Goal: Task Accomplishment & Management: Manage account settings

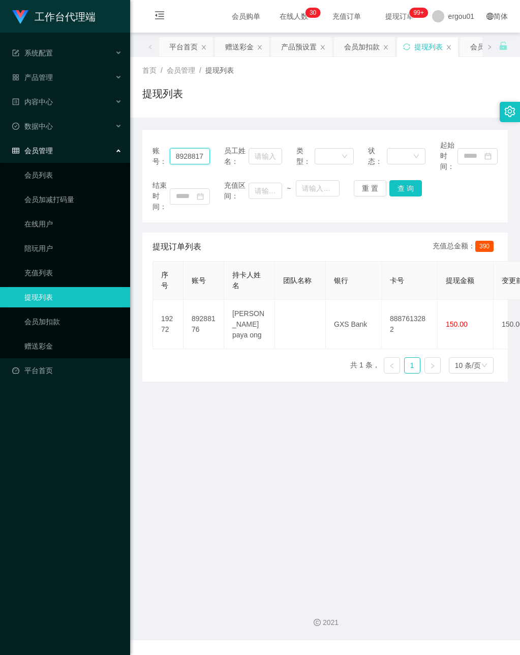
drag, startPoint x: 184, startPoint y: 157, endPoint x: 179, endPoint y: 159, distance: 5.3
click at [184, 157] on input "89288176" at bounding box center [190, 156] width 41 height 16
drag, startPoint x: 175, startPoint y: 155, endPoint x: 249, endPoint y: 158, distance: 73.8
click at [251, 158] on div "账号： 89288176 员工姓名： 类型： 状态： 起始时间：" at bounding box center [325, 156] width 345 height 32
paste input "uberstud87"
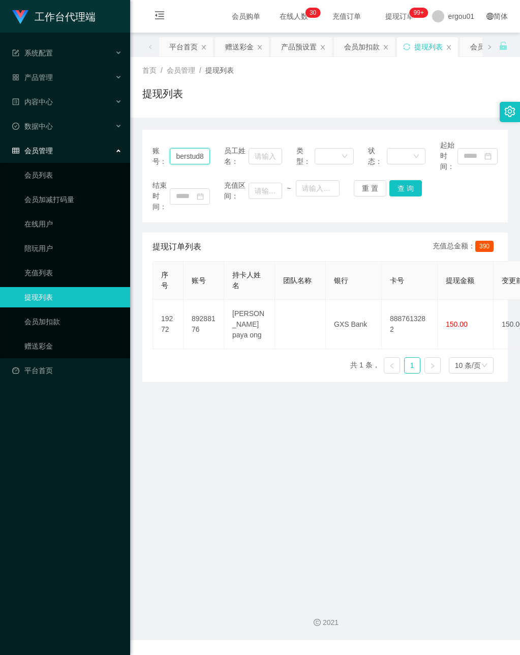
scroll to position [0, 9]
type input "uberstud87"
click at [401, 183] on button "查 询" at bounding box center [406, 188] width 33 height 16
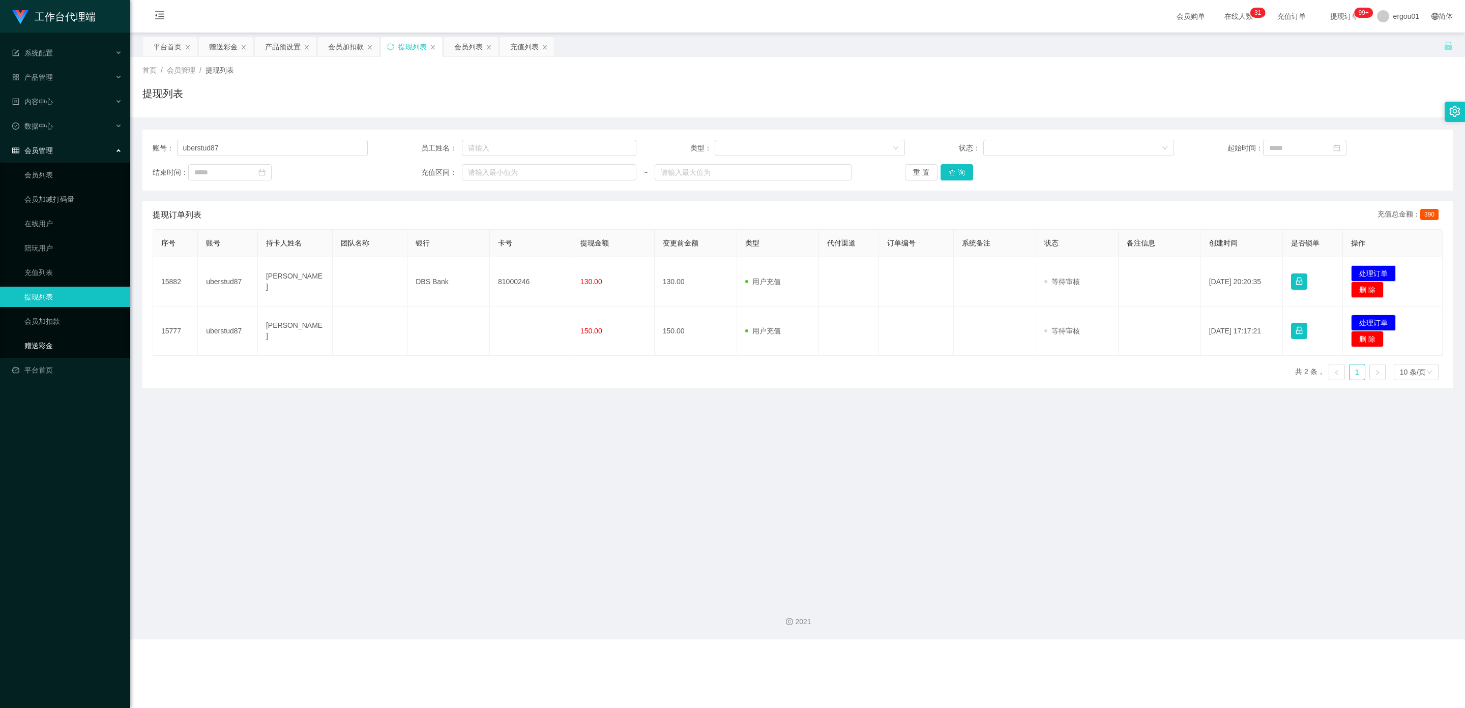
click at [33, 336] on link "赠送彩金" at bounding box center [73, 346] width 98 height 20
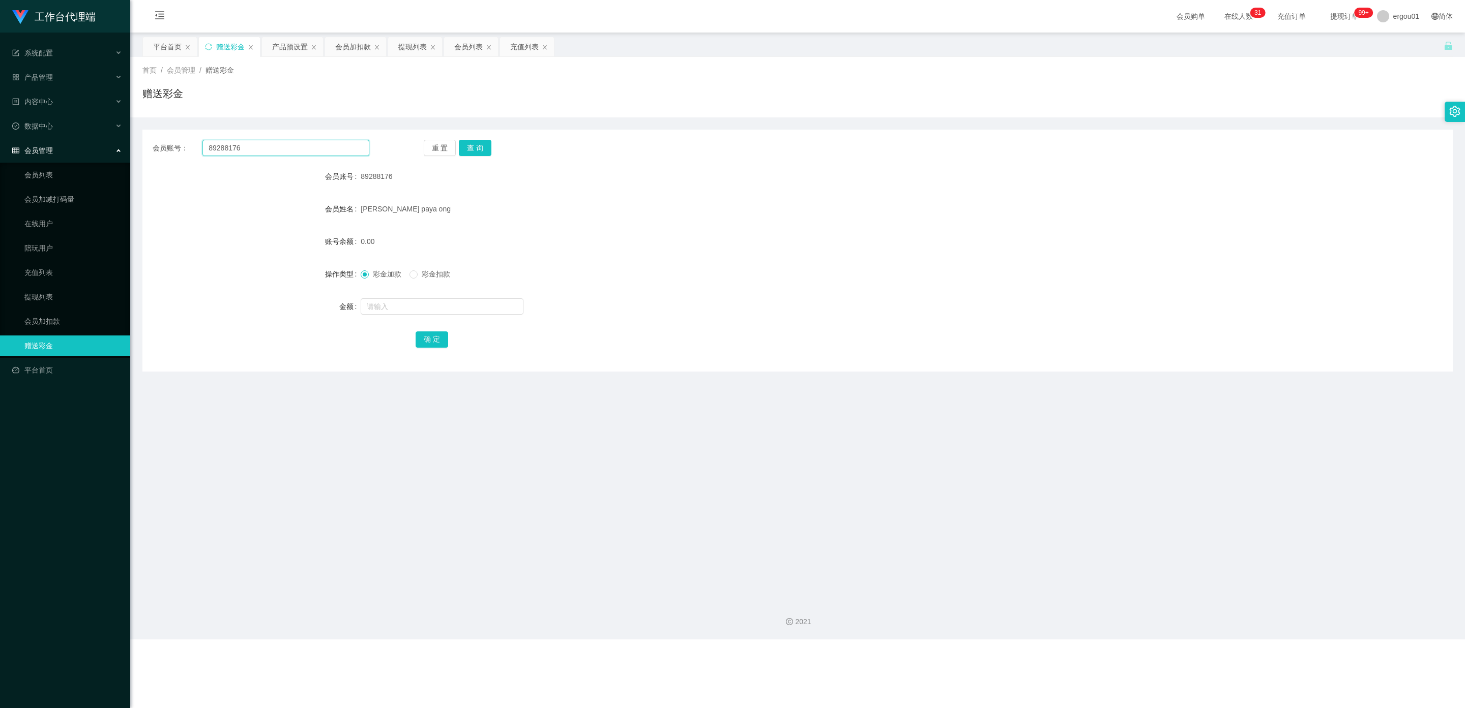
drag, startPoint x: 265, startPoint y: 150, endPoint x: 350, endPoint y: 195, distance: 96.0
click at [81, 131] on section "工作台代理端 系统配置 产品管理 产品列表 产品预设置 开奖记录 注单管理 即时注单 内容中心 数据中心 会员管理 会员列表 会员加减打码量 在线用户 陪玩用…" at bounding box center [732, 320] width 1465 height 640
paste input "uberstud87"
type input "uberstud87"
click at [481, 140] on button "查 询" at bounding box center [475, 148] width 33 height 16
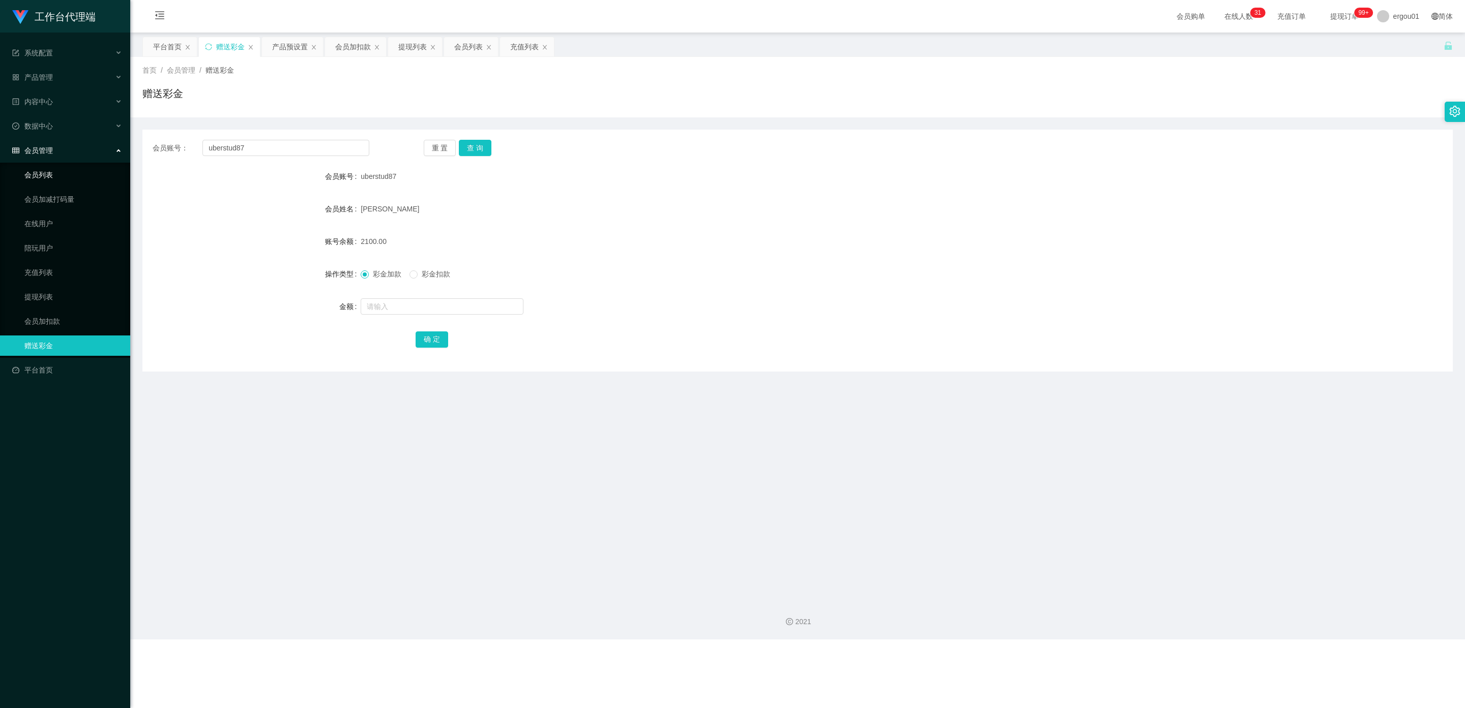
drag, startPoint x: 46, startPoint y: 162, endPoint x: 91, endPoint y: 177, distance: 47.4
click at [45, 165] on link "会员列表" at bounding box center [73, 175] width 98 height 20
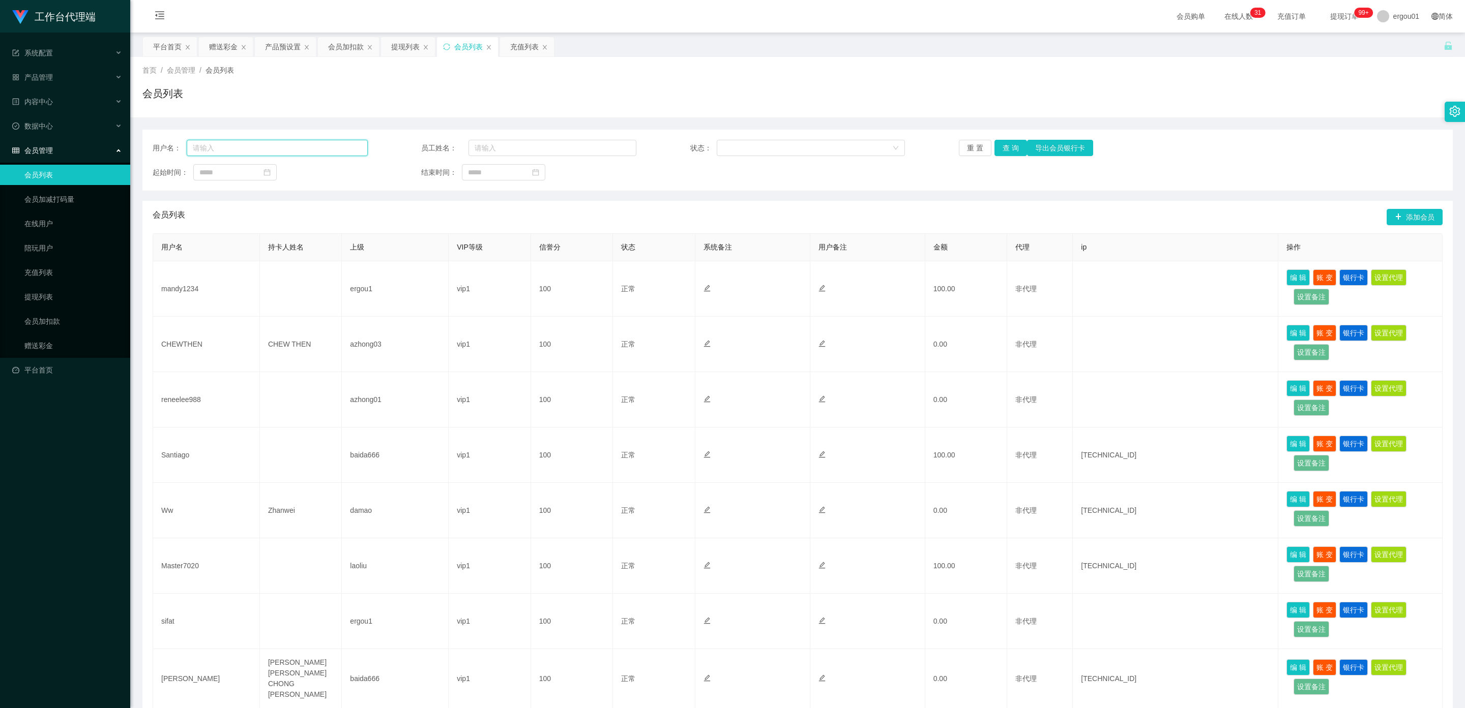
click at [240, 150] on input "text" at bounding box center [277, 148] width 181 height 16
paste input "uberstud87"
type input "uberstud87"
drag, startPoint x: 1010, startPoint y: 145, endPoint x: 986, endPoint y: 156, distance: 26.2
click at [520, 145] on button "查 询" at bounding box center [1010, 148] width 33 height 16
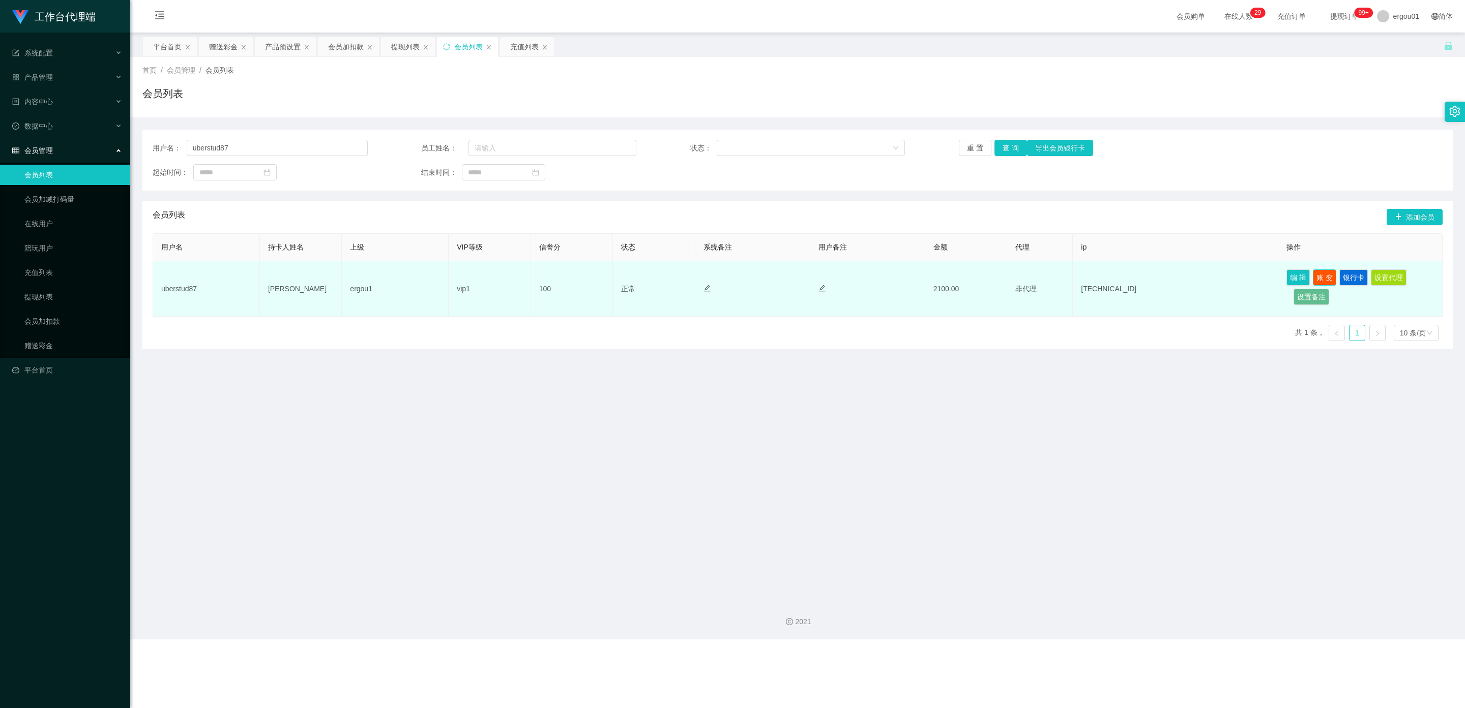
click at [520, 276] on button "账 变" at bounding box center [1324, 278] width 23 height 16
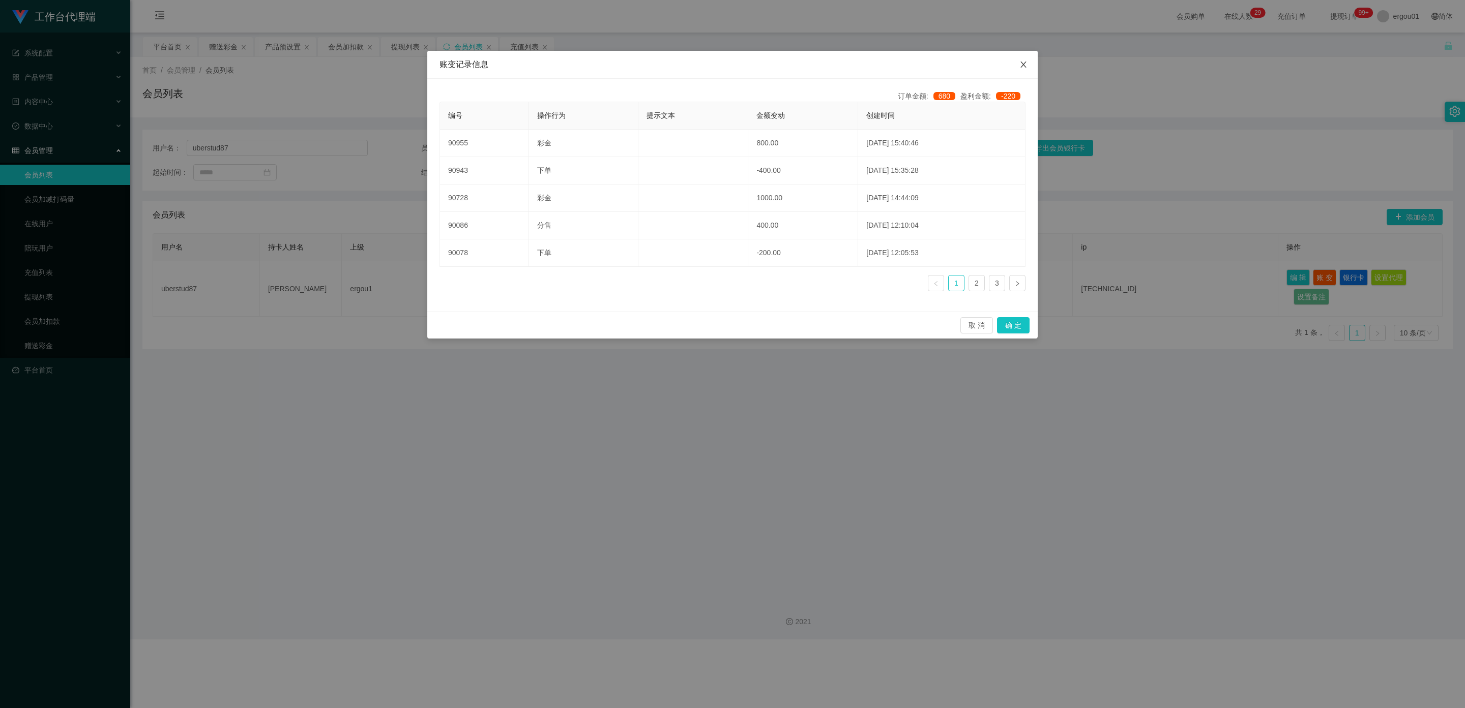
click at [520, 62] on icon "图标: close" at bounding box center [1023, 65] width 8 height 8
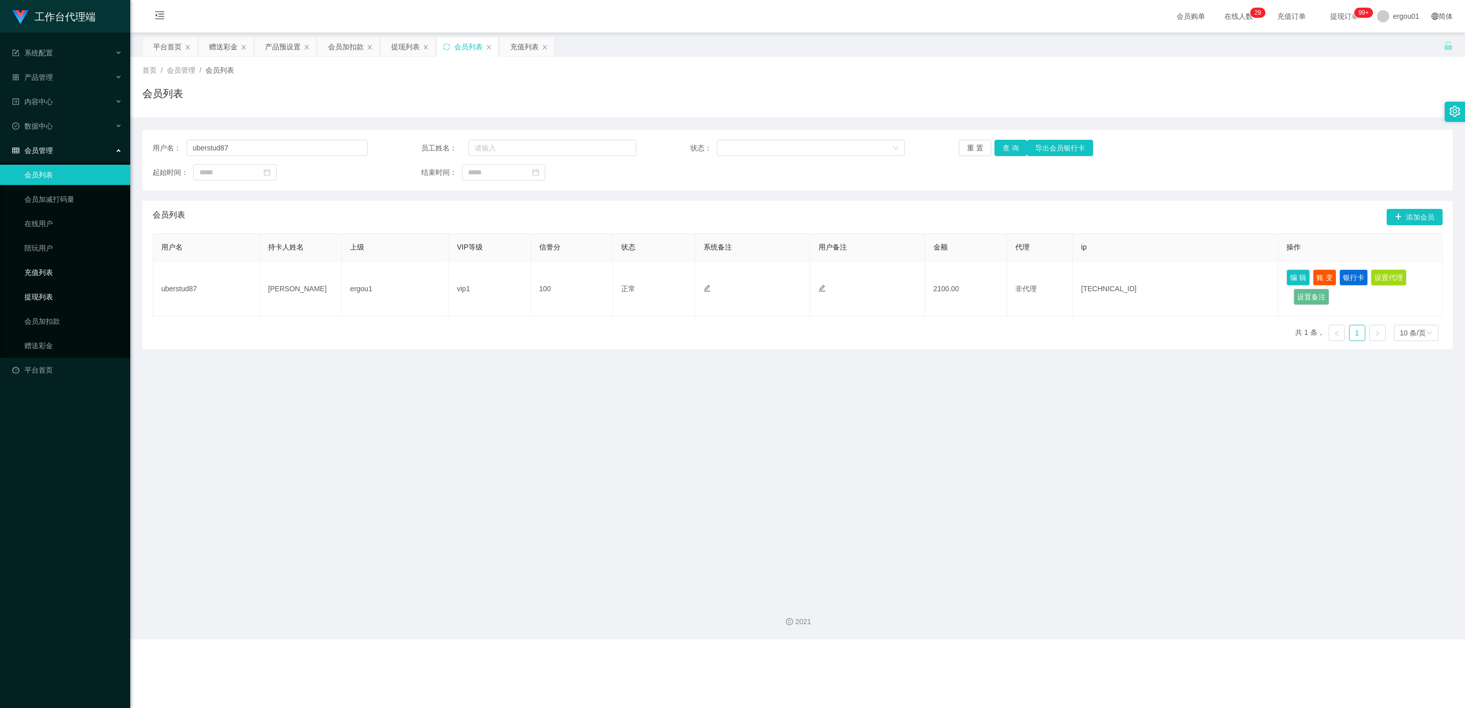
drag, startPoint x: 51, startPoint y: 288, endPoint x: 84, endPoint y: 274, distance: 36.7
click at [51, 288] on link "提现列表" at bounding box center [73, 297] width 98 height 20
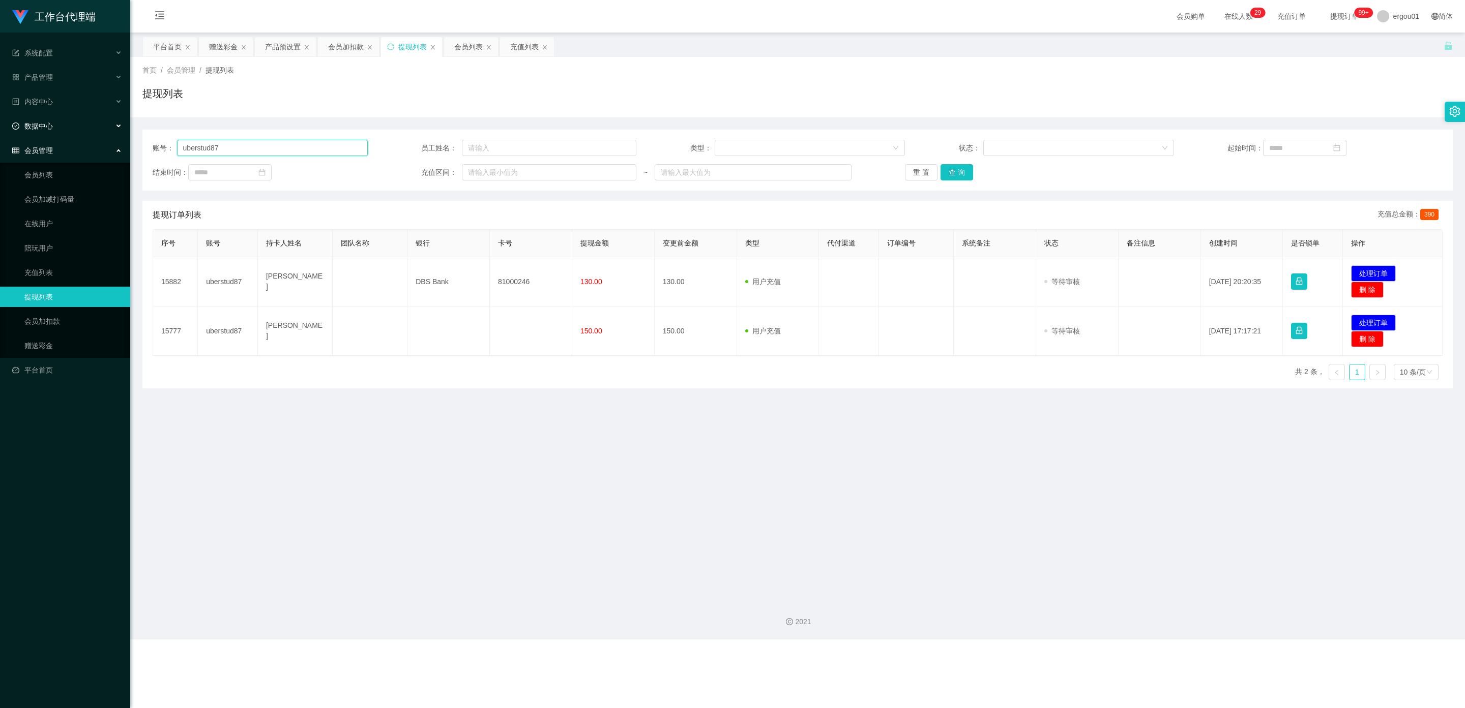
drag, startPoint x: 5, startPoint y: 116, endPoint x: 0, endPoint y: 110, distance: 7.6
click at [0, 110] on section "工作台代理端 系统配置 产品管理 产品列表 产品预设置 开奖记录 注单管理 即时注单 内容中心 数据中心 会员管理 会员列表 会员加减打码量 在线用户 陪玩用…" at bounding box center [732, 320] width 1465 height 640
click at [520, 170] on button "查 询" at bounding box center [956, 172] width 33 height 16
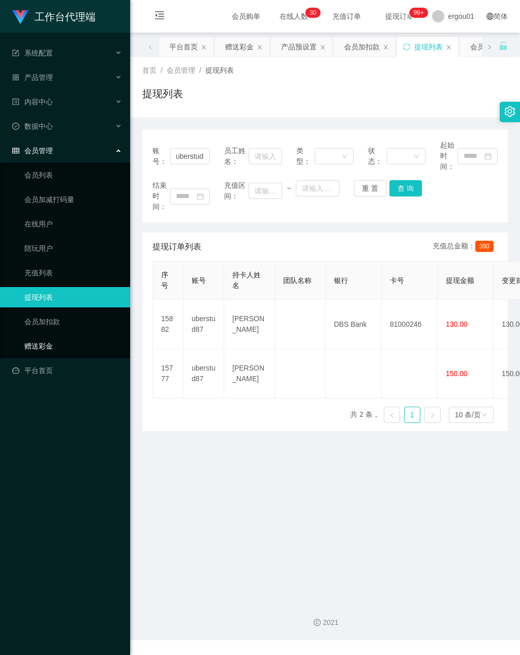
click at [44, 337] on link "赠送彩金" at bounding box center [73, 346] width 98 height 20
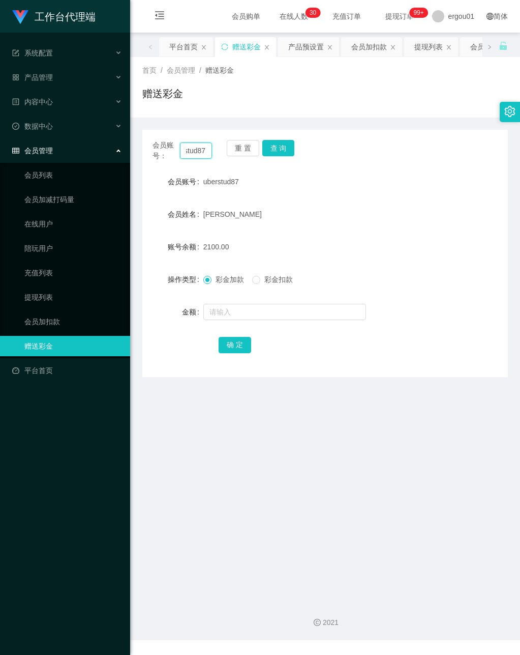
drag, startPoint x: 185, startPoint y: 149, endPoint x: 278, endPoint y: 181, distance: 98.9
click at [265, 171] on div "会员账号： uberstud87 重 置 查 询 会员账号 uberstud87 会员姓名 [PERSON_NAME] 账号余额 2100.00 操作类型 彩…" at bounding box center [325, 253] width 366 height 247
paste input "989898"
type input "989898"
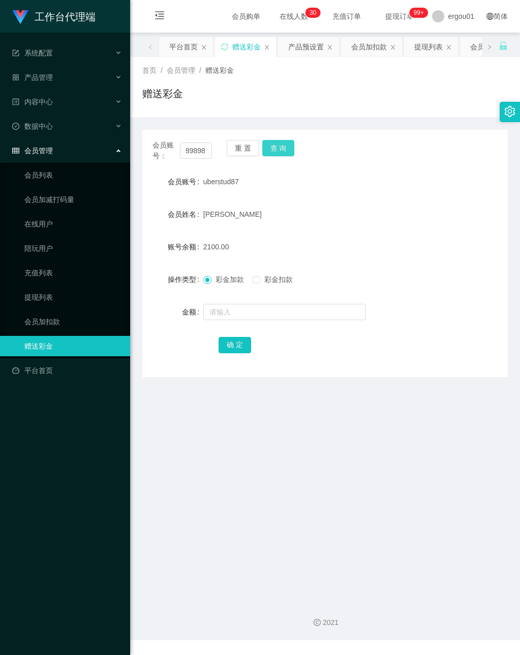
click at [280, 144] on button "查 询" at bounding box center [278, 148] width 33 height 16
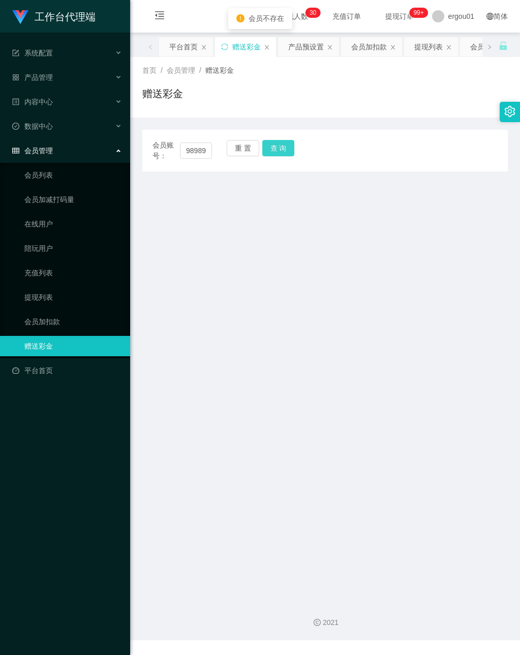
click at [278, 149] on button "查 询" at bounding box center [278, 148] width 33 height 16
drag, startPoint x: 185, startPoint y: 148, endPoint x: 255, endPoint y: 177, distance: 76.4
click at [255, 177] on main "关闭左侧 关闭右侧 关闭其它 刷新页面 平台首页 赠送彩金 产品预设置 会员加扣款 提现列表 会员列表 充值列表 首页 / 会员管理 / 赠送彩金 / 赠送彩…" at bounding box center [325, 313] width 390 height 560
drag, startPoint x: 83, startPoint y: 456, endPoint x: 259, endPoint y: 331, distance: 216.3
click at [81, 456] on div "工作台代理端 系统配置 产品管理 产品列表 产品预设置 开奖记录 注单管理 即时注单 内容中心 数据中心 会员管理 会员列表 会员加减打码量 在线用户 陪玩用…" at bounding box center [65, 327] width 130 height 655
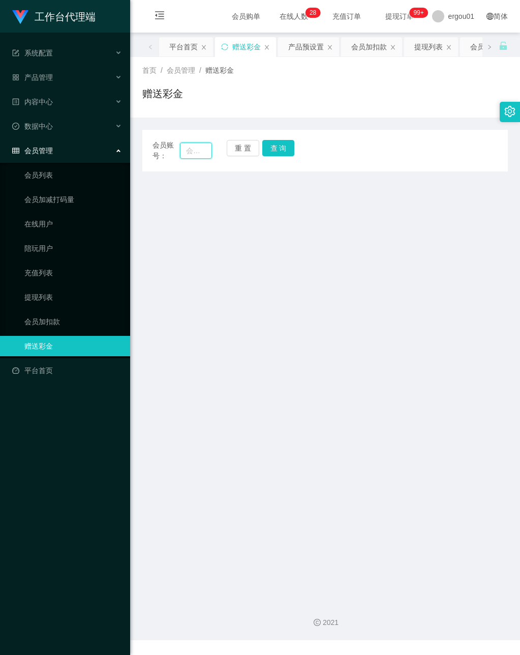
click at [193, 155] on input "text" at bounding box center [196, 150] width 32 height 16
paste input "98989898"
type input "98989898"
click at [276, 146] on button "查 询" at bounding box center [278, 148] width 33 height 16
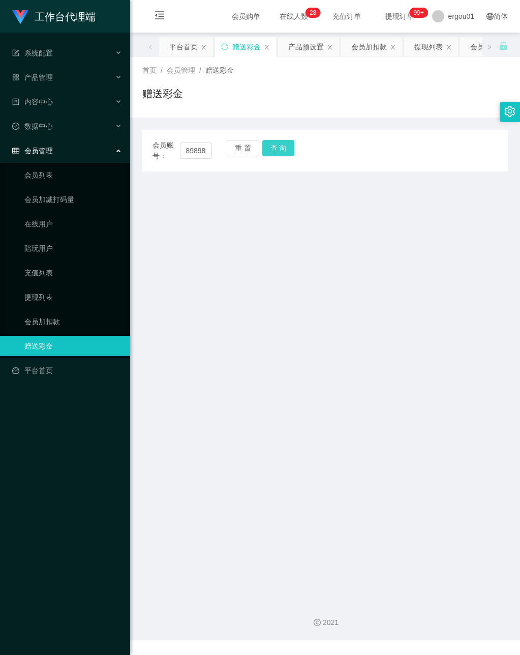
scroll to position [0, 0]
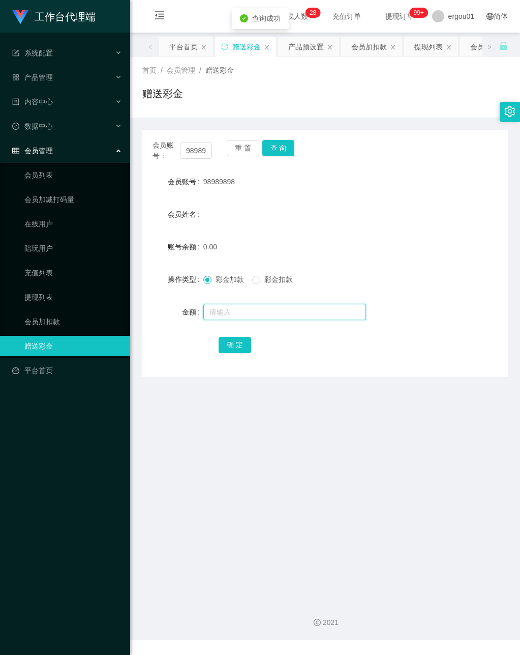
click at [226, 307] on input "text" at bounding box center [284, 312] width 163 height 16
type input "100"
drag, startPoint x: 229, startPoint y: 344, endPoint x: 260, endPoint y: 358, distance: 33.5
click at [229, 344] on button "确 定" at bounding box center [235, 345] width 33 height 16
drag, startPoint x: 226, startPoint y: 411, endPoint x: 235, endPoint y: 411, distance: 8.6
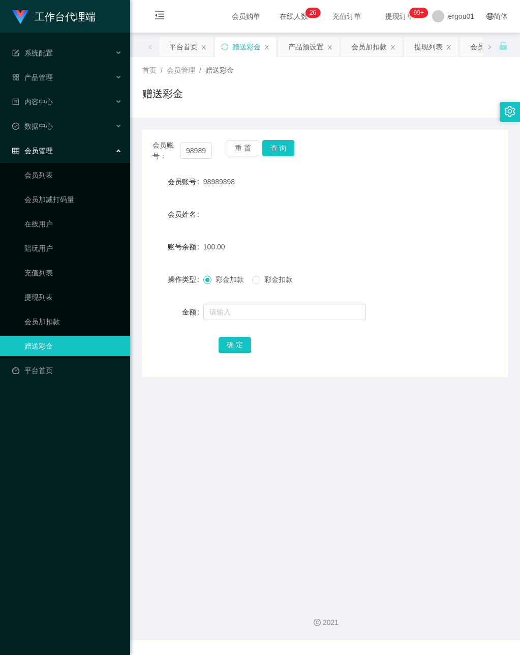
click at [229, 411] on main "关闭左侧 关闭右侧 关闭其它 刷新页面 平台首页 赠送彩金 产品预设置 会员加扣款 提现列表 会员列表 充值列表 首页 / 会员管理 / 赠送彩金 / 赠送彩…" at bounding box center [325, 313] width 390 height 560
click at [320, 48] on div "产品预设置" at bounding box center [306, 46] width 36 height 19
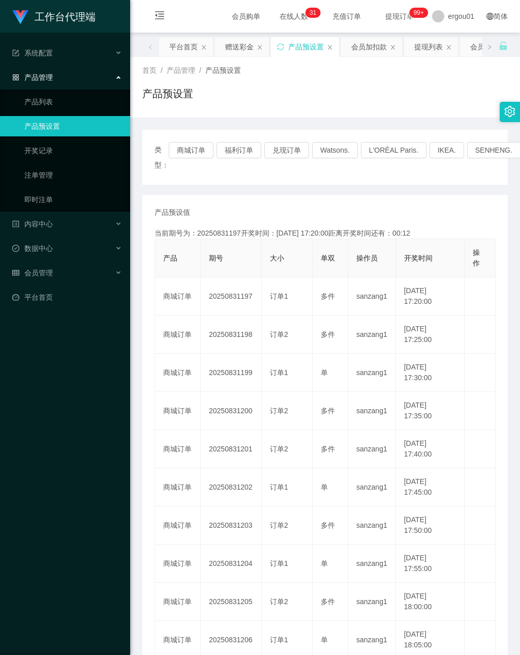
drag, startPoint x: 14, startPoint y: 372, endPoint x: 116, endPoint y: 312, distance: 118.8
click at [14, 372] on div "工作台代理端 系统配置 产品管理 产品列表 产品预设置 开奖记录 注单管理 即时注单 内容中心 数据中心 会员管理 平台首页" at bounding box center [65, 327] width 130 height 655
drag, startPoint x: 71, startPoint y: 488, endPoint x: 0, endPoint y: 412, distance: 103.6
click at [71, 488] on div "工作台代理端 系统配置 产品管理 产品列表 产品预设置 开奖记录 注单管理 即时注单 内容中心 数据中心 会员管理 平台首页" at bounding box center [65, 327] width 130 height 655
click at [23, 364] on div "工作台代理端 系统配置 产品管理 产品列表 产品预设置 开奖记录 注单管理 即时注单 内容中心 数据中心 会员管理 平台首页" at bounding box center [65, 327] width 130 height 655
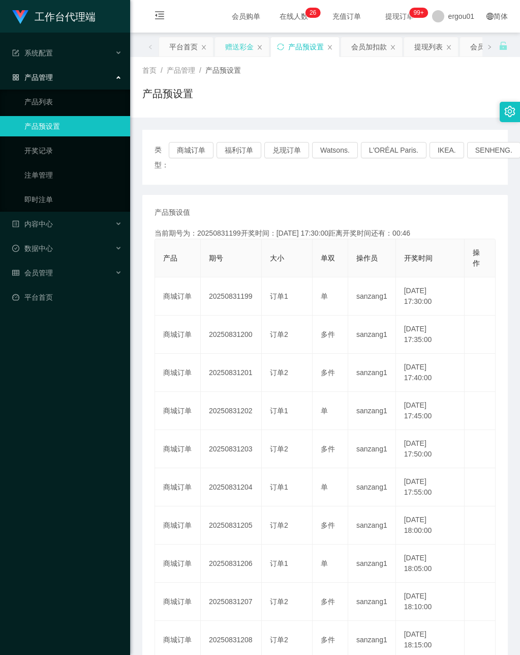
drag, startPoint x: 245, startPoint y: 46, endPoint x: 237, endPoint y: 45, distance: 7.7
click at [245, 45] on div "赠送彩金" at bounding box center [239, 46] width 28 height 19
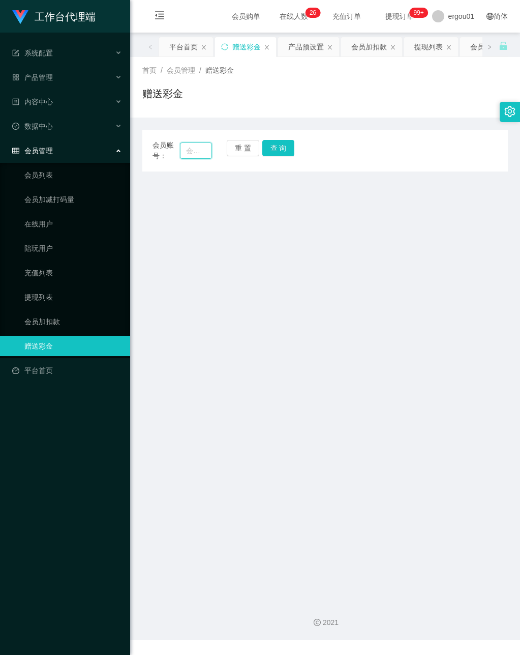
click at [188, 152] on input "text" at bounding box center [196, 150] width 32 height 16
paste input "98989898"
type input "98989898"
click at [284, 150] on button "查 询" at bounding box center [278, 148] width 33 height 16
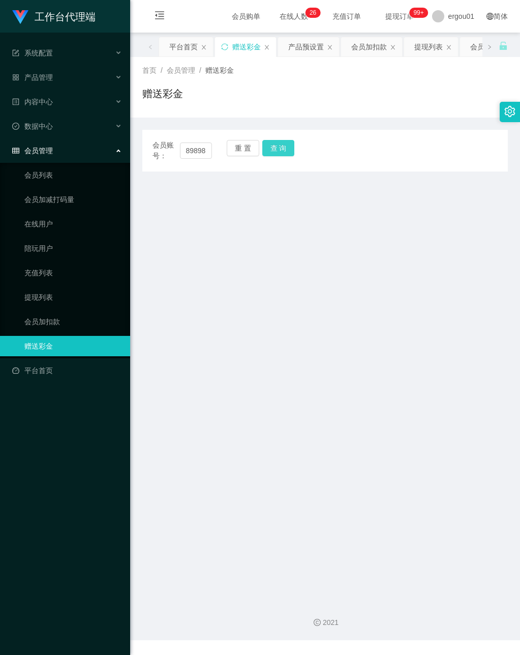
scroll to position [0, 0]
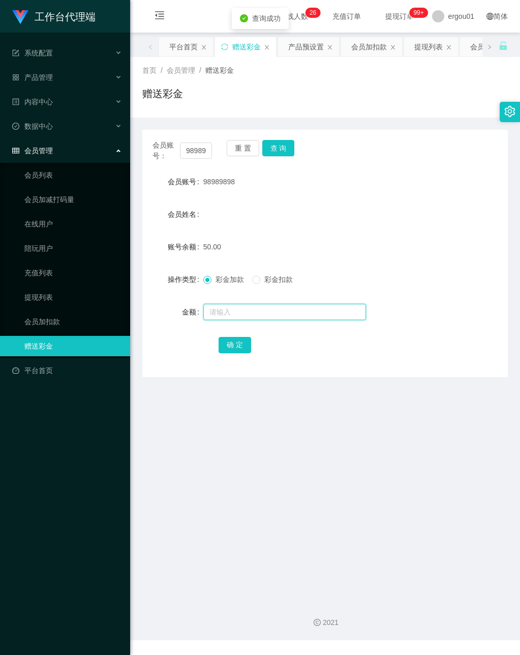
drag, startPoint x: 232, startPoint y: 312, endPoint x: 245, endPoint y: 312, distance: 12.7
click at [231, 312] on input "text" at bounding box center [284, 312] width 163 height 16
type input "100"
click at [242, 341] on button "确 定" at bounding box center [235, 345] width 33 height 16
click at [42, 165] on link "会员列表" at bounding box center [73, 175] width 98 height 20
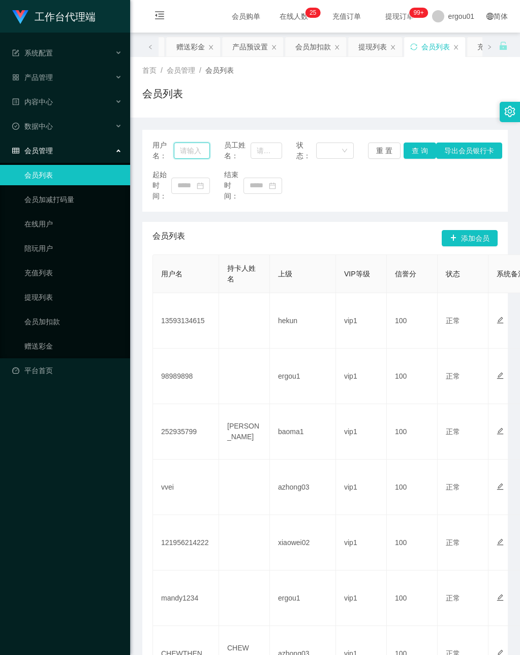
click at [188, 153] on input "text" at bounding box center [192, 150] width 36 height 16
paste input "98989898"
type input "98989898"
click at [418, 151] on button "查 询" at bounding box center [420, 150] width 33 height 16
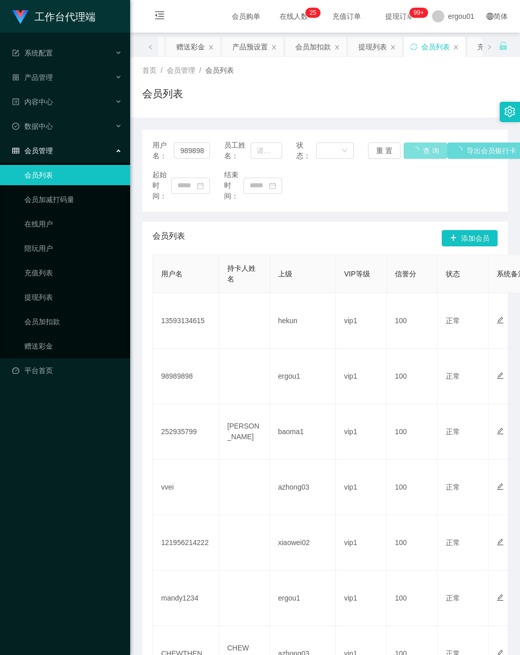
scroll to position [0, 0]
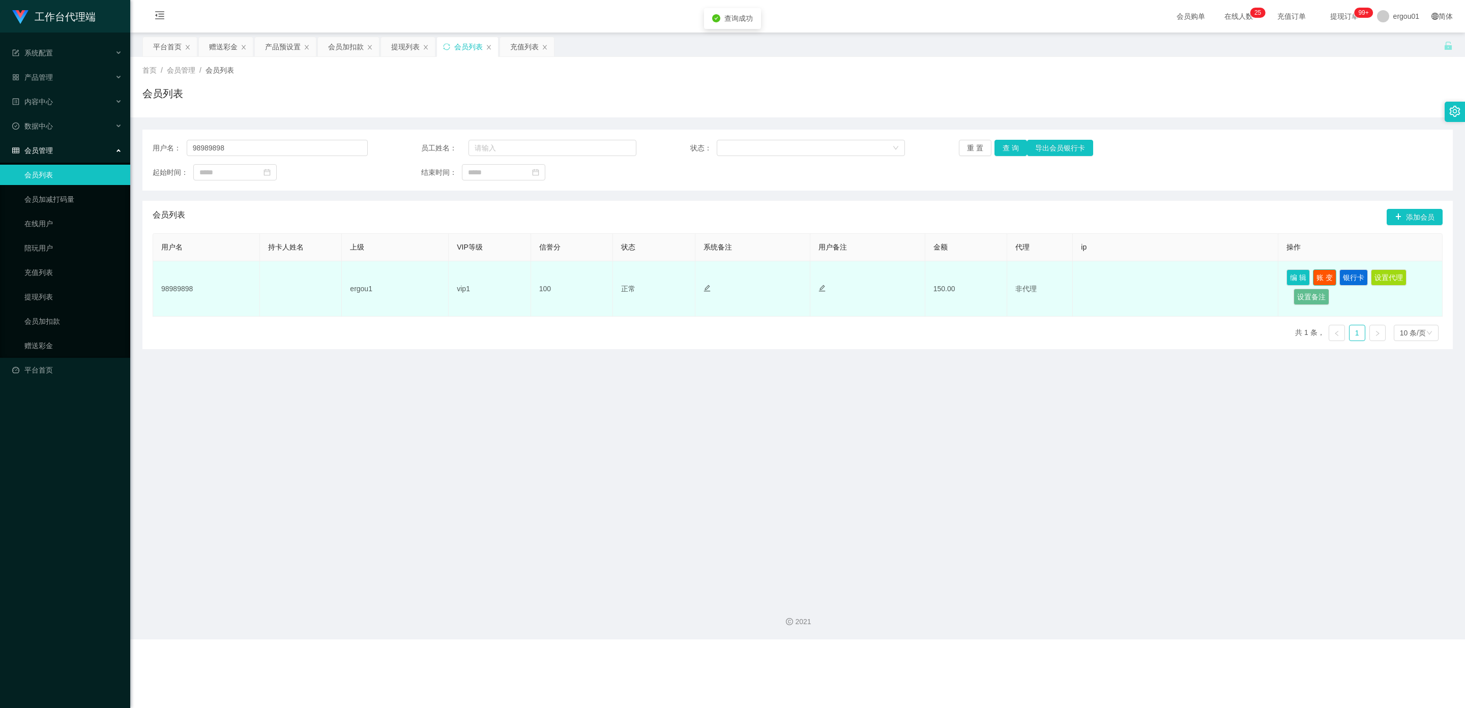
click at [520, 273] on button "账 变" at bounding box center [1324, 278] width 23 height 16
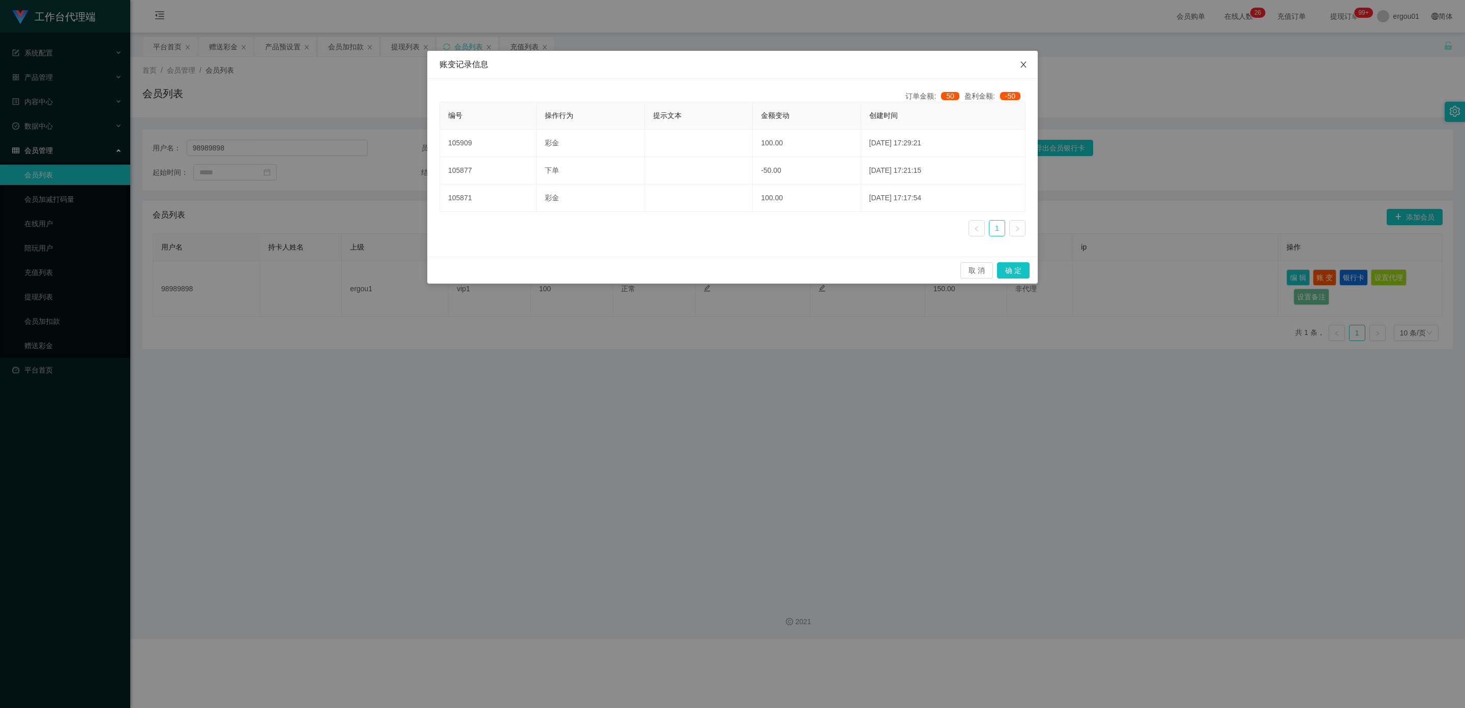
drag, startPoint x: 1027, startPoint y: 64, endPoint x: 1064, endPoint y: 147, distance: 90.6
click at [520, 64] on span "Close" at bounding box center [1023, 65] width 28 height 28
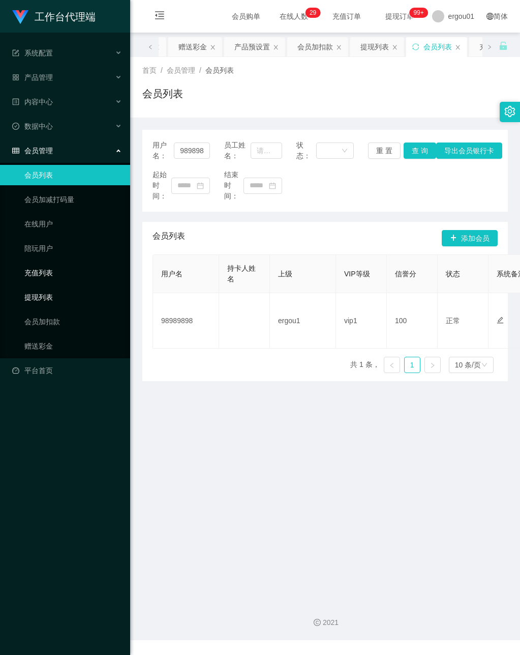
drag, startPoint x: 46, startPoint y: 285, endPoint x: 124, endPoint y: 268, distance: 79.8
click at [46, 287] on link "提现列表" at bounding box center [73, 297] width 98 height 20
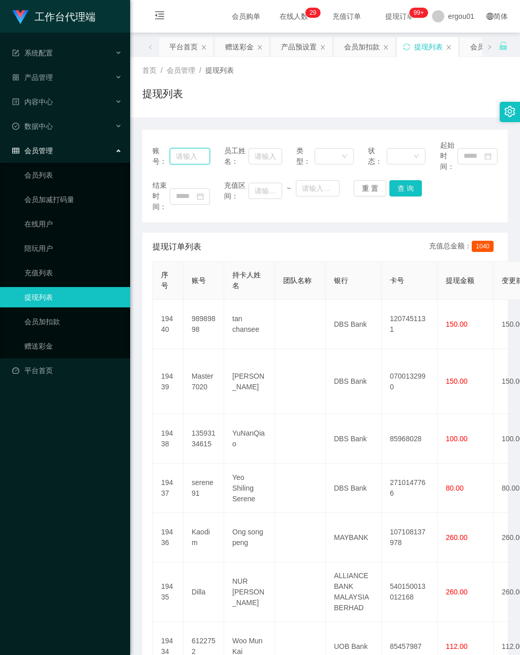
click at [185, 154] on input "text" at bounding box center [190, 156] width 41 height 16
paste input "98989898"
type input "98989898"
click at [400, 185] on button "查 询" at bounding box center [406, 188] width 33 height 16
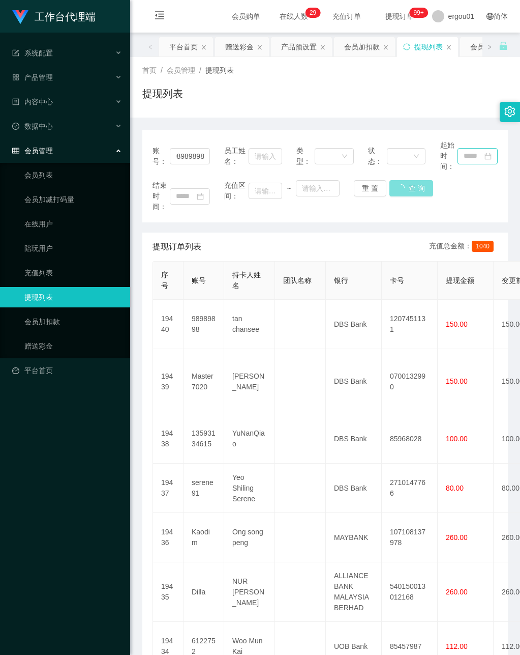
scroll to position [0, 0]
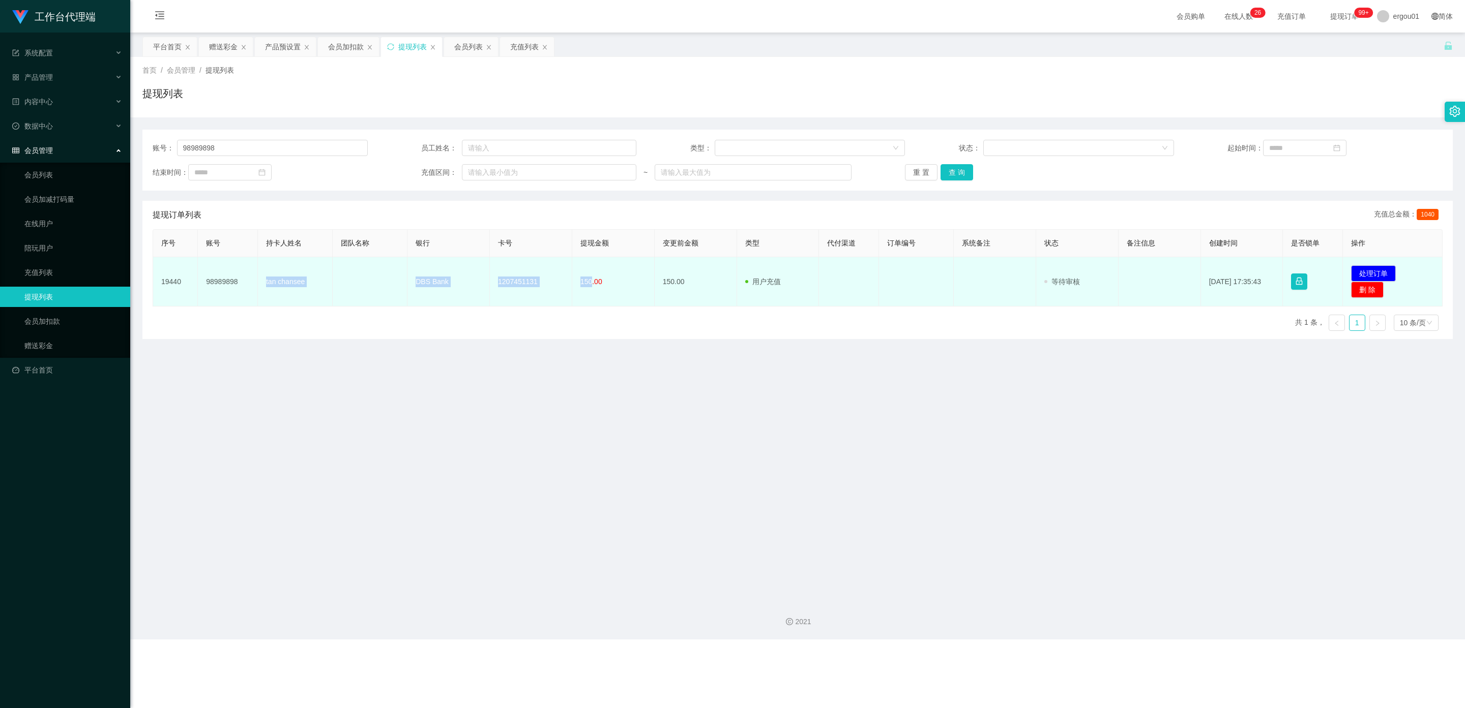
drag, startPoint x: 589, startPoint y: 281, endPoint x: 266, endPoint y: 279, distance: 322.9
click at [264, 280] on tr "19440 98989898 tan chansee DBS Bank 1207451131 150.00 150.00 用户充值 人工扣款 审核驳回 审核成…" at bounding box center [797, 281] width 1289 height 49
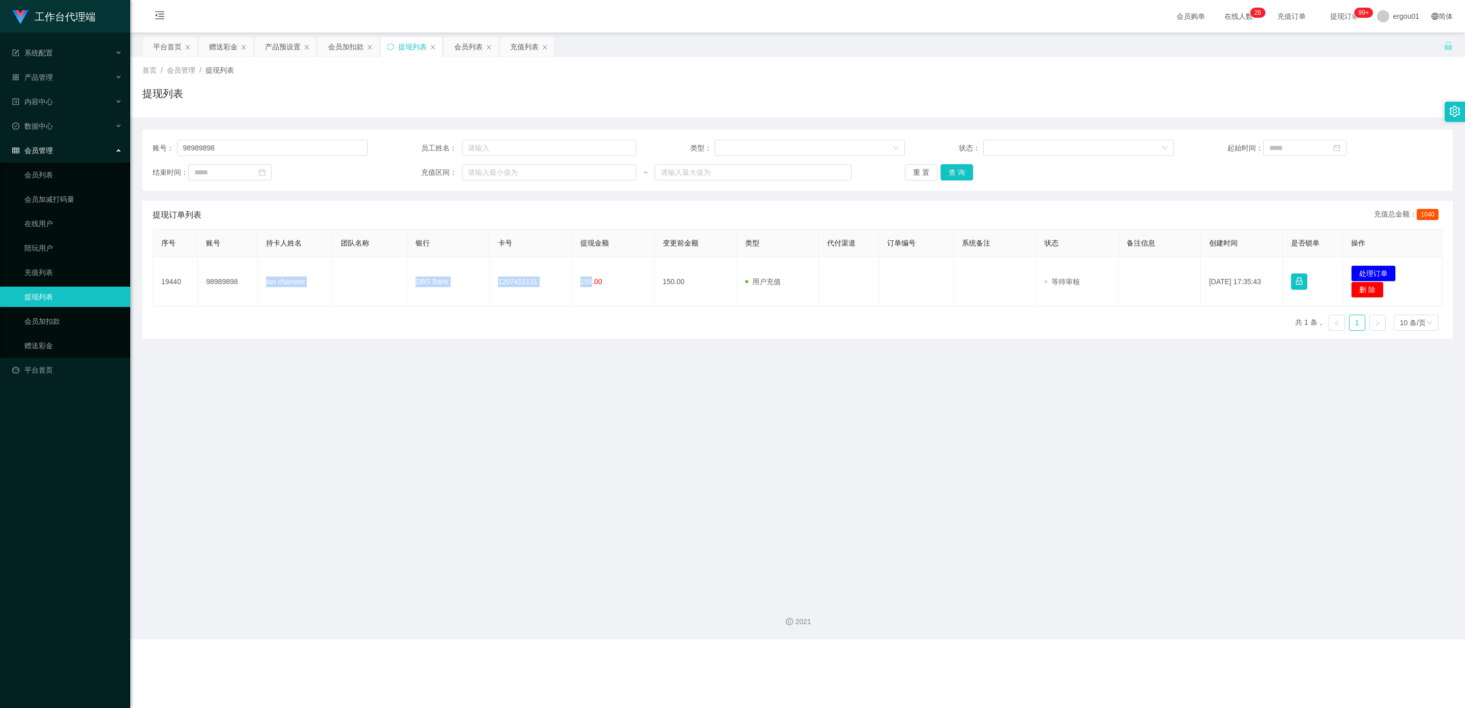
copy tr "tan chansee DBS Bank 1207451131 150"
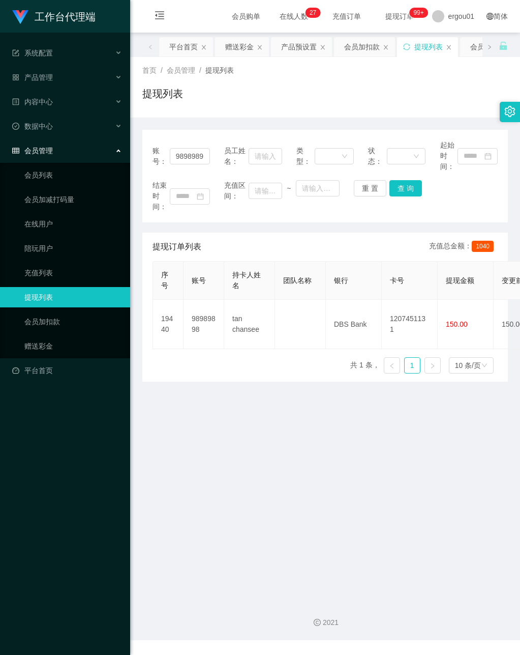
drag, startPoint x: 227, startPoint y: 487, endPoint x: 432, endPoint y: 201, distance: 351.0
click at [235, 469] on main "关闭左侧 关闭右侧 关闭其它 刷新页面 平台首页 赠送彩金 产品预设置 会员加扣款 提现列表 会员列表 充值列表 首页 / 会员管理 / 提现列表 / 提现列…" at bounding box center [325, 313] width 390 height 560
click at [49, 312] on link "会员加扣款" at bounding box center [73, 321] width 98 height 20
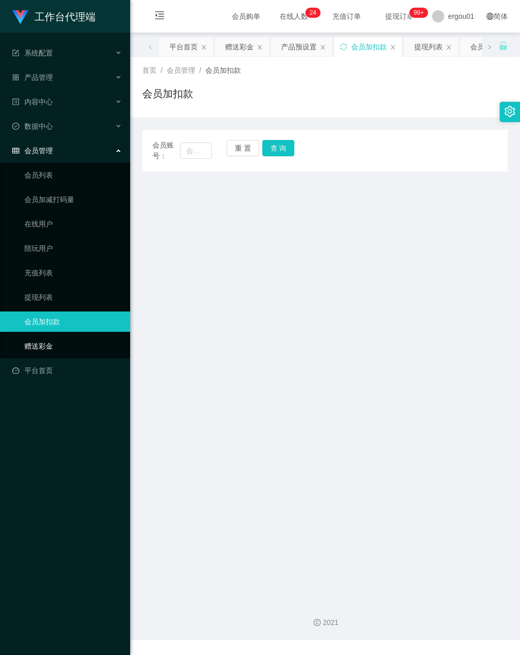
click at [46, 336] on link "赠送彩金" at bounding box center [73, 346] width 98 height 20
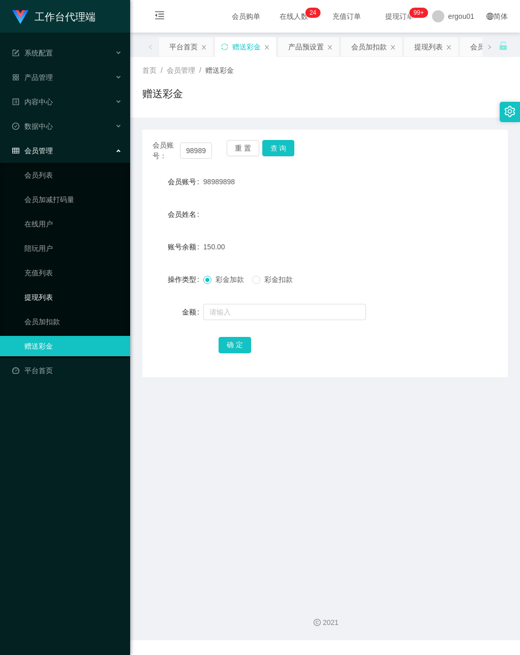
click at [43, 291] on link "提现列表" at bounding box center [73, 297] width 98 height 20
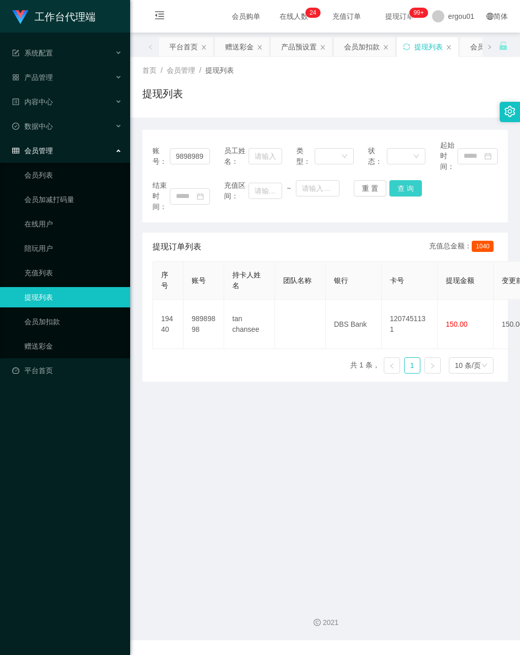
click at [403, 190] on button "查 询" at bounding box center [406, 188] width 33 height 16
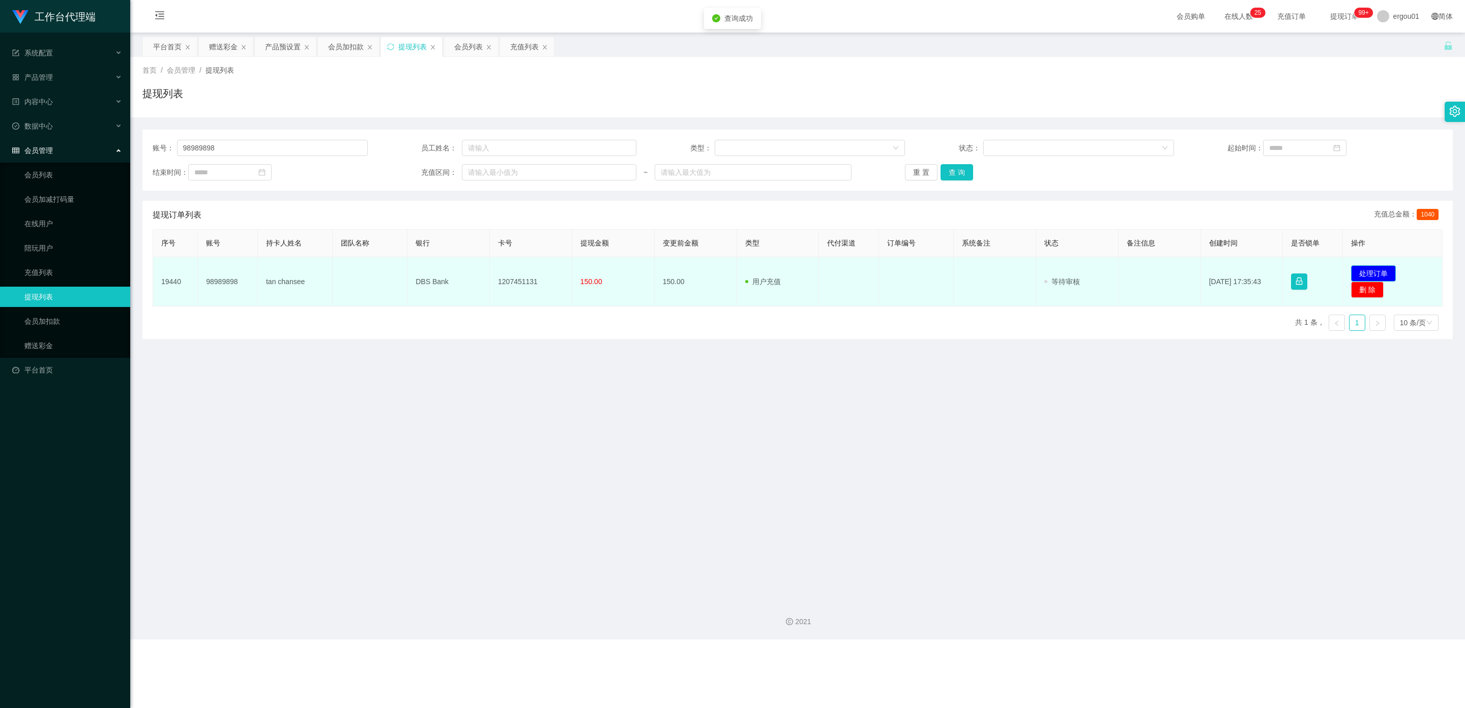
click at [520, 273] on button "处理订单" at bounding box center [1373, 273] width 45 height 16
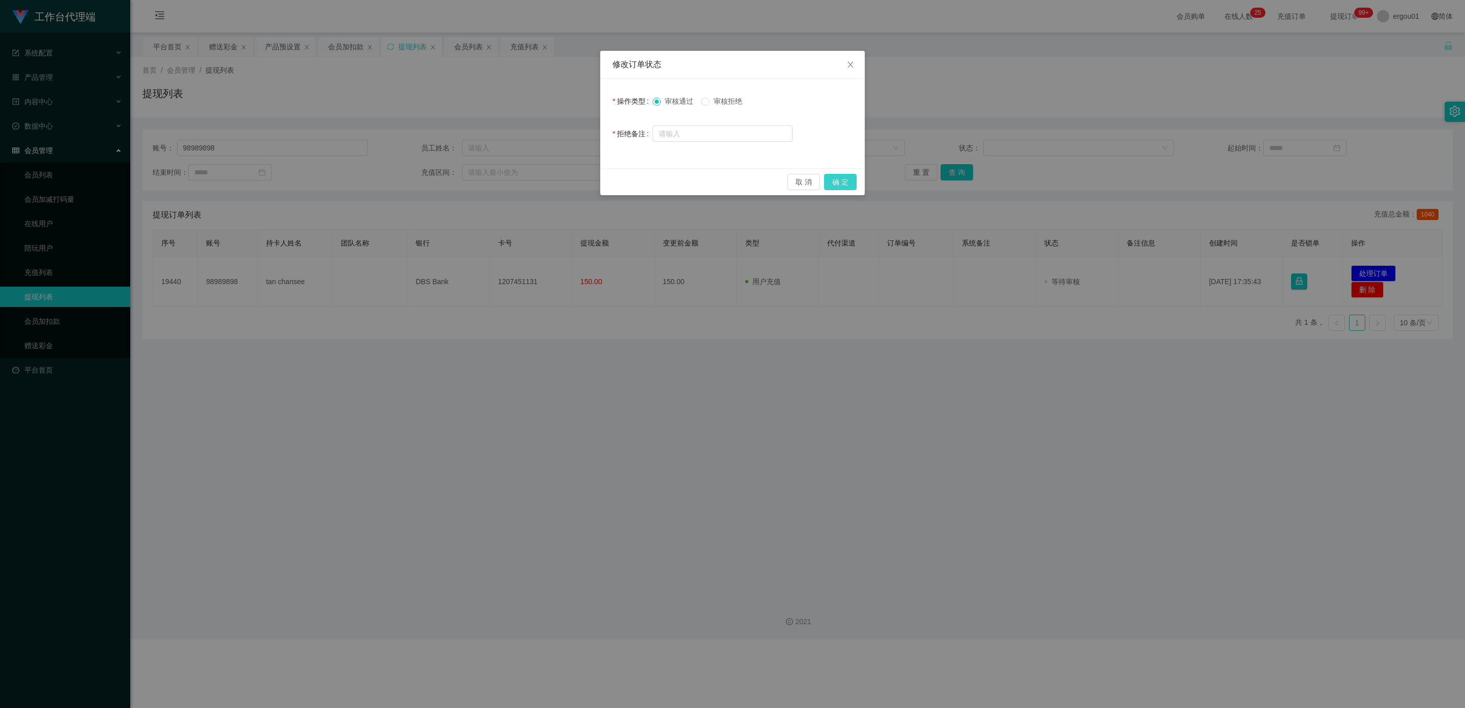
click at [520, 175] on button "确 定" at bounding box center [840, 182] width 33 height 16
